Goal: Obtain resource: Obtain resource

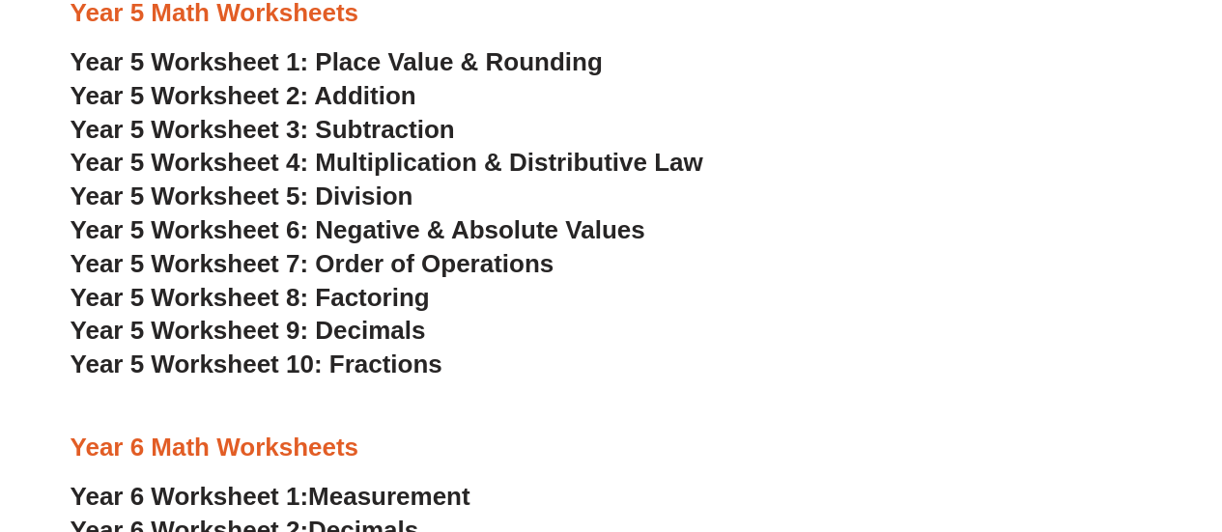
scroll to position [3832, 0]
click at [456, 260] on span "Year 5 Worksheet 7: Order of Operations" at bounding box center [313, 262] width 484 height 29
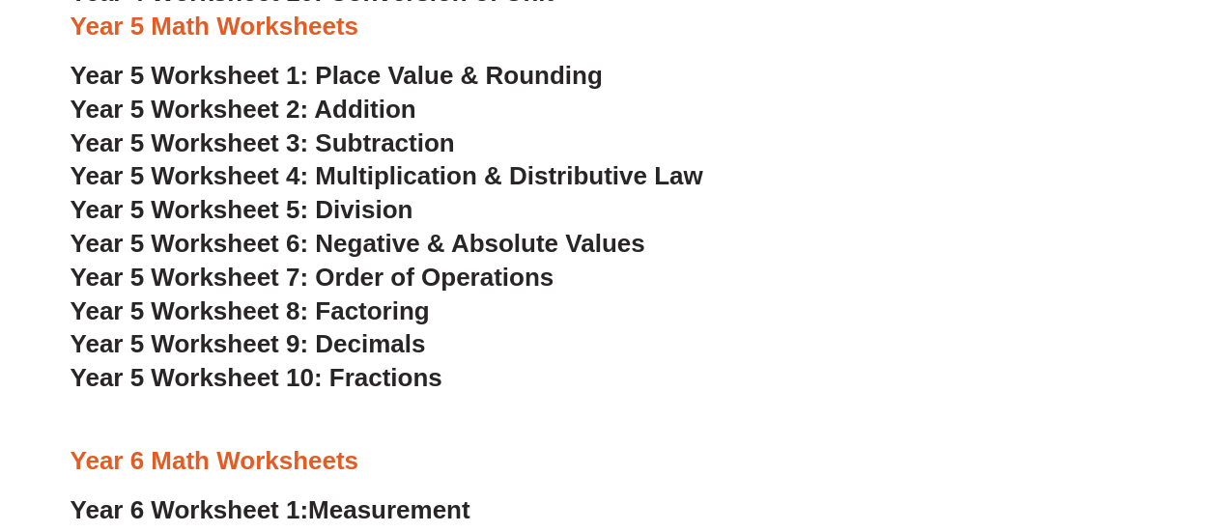
scroll to position [3810, 0]
click at [465, 275] on span "Year 5 Worksheet 7: Order of Operations" at bounding box center [313, 276] width 484 height 29
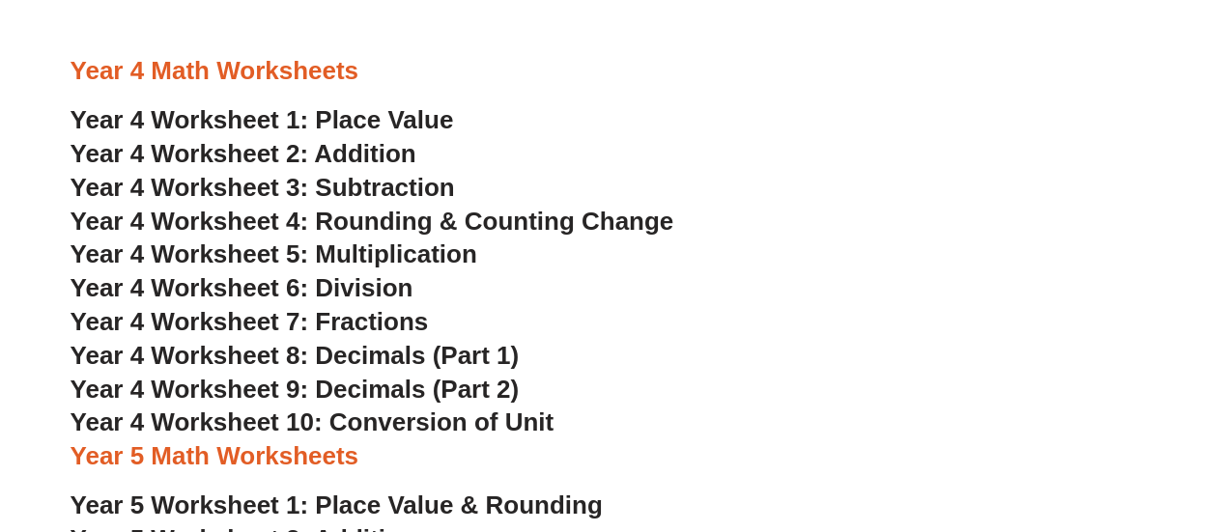
scroll to position [3381, 0]
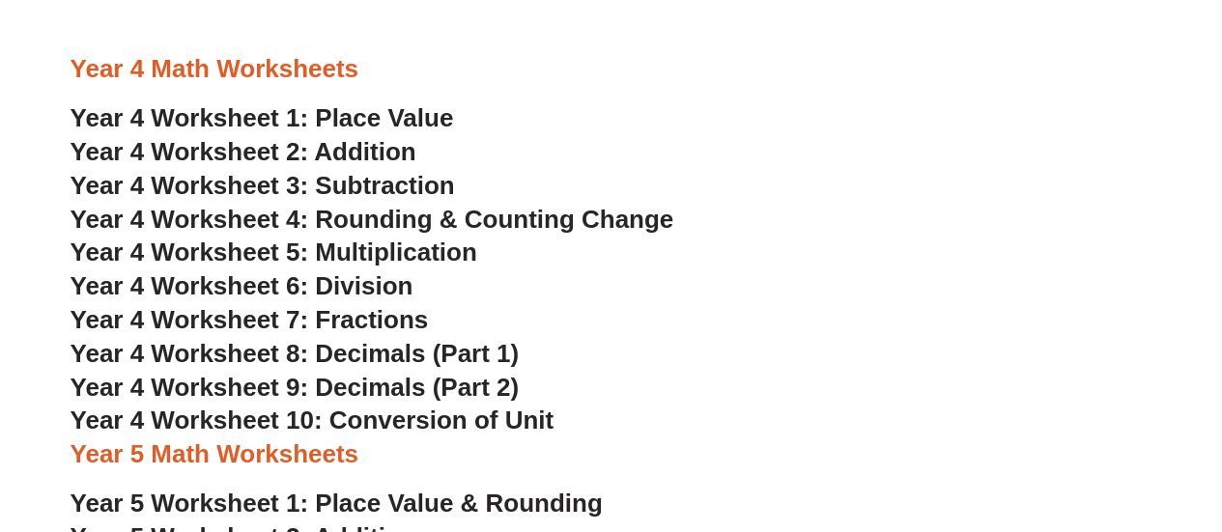
click at [356, 279] on span "Year 4 Worksheet 6: Division" at bounding box center [242, 286] width 343 height 29
click at [381, 321] on span "Year 4 Worksheet 7: Fractions" at bounding box center [250, 319] width 358 height 29
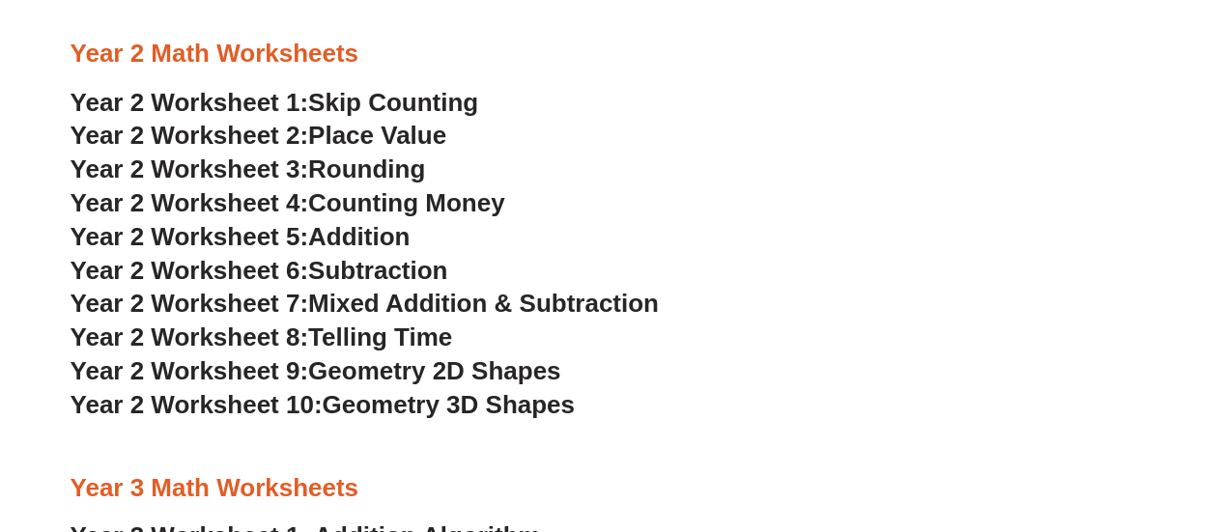
scroll to position [2198, 0]
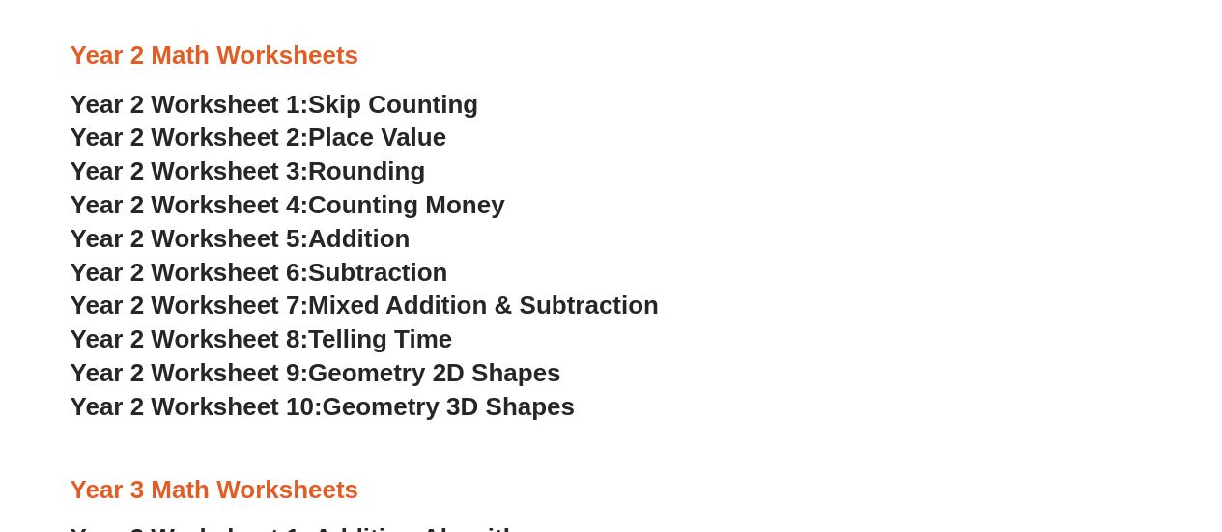
click at [403, 103] on span "Skip Counting" at bounding box center [393, 104] width 170 height 29
click at [376, 314] on span "Mixed Addition & Subtraction" at bounding box center [483, 305] width 351 height 29
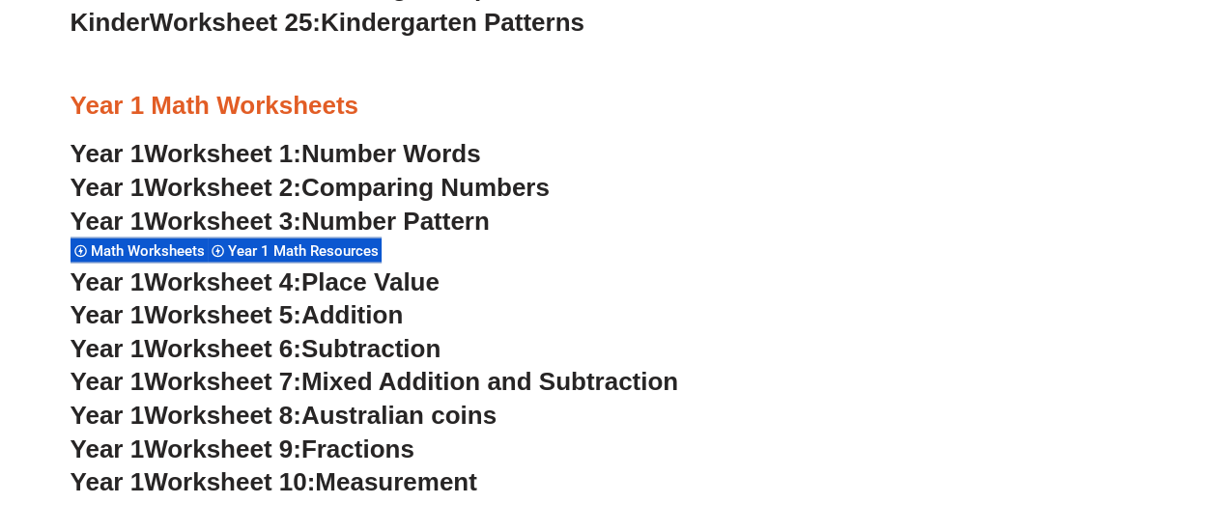
scroll to position [1814, 0]
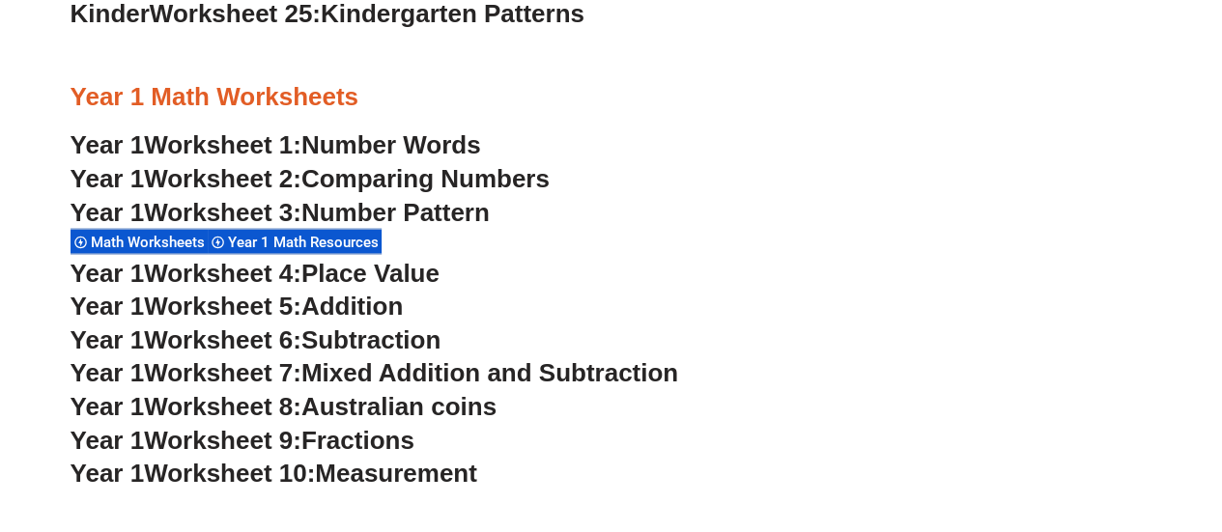
click at [412, 207] on span "Number Pattern" at bounding box center [395, 211] width 188 height 29
click at [358, 309] on span "Addition" at bounding box center [351, 305] width 101 height 29
